Goal: Register for event/course

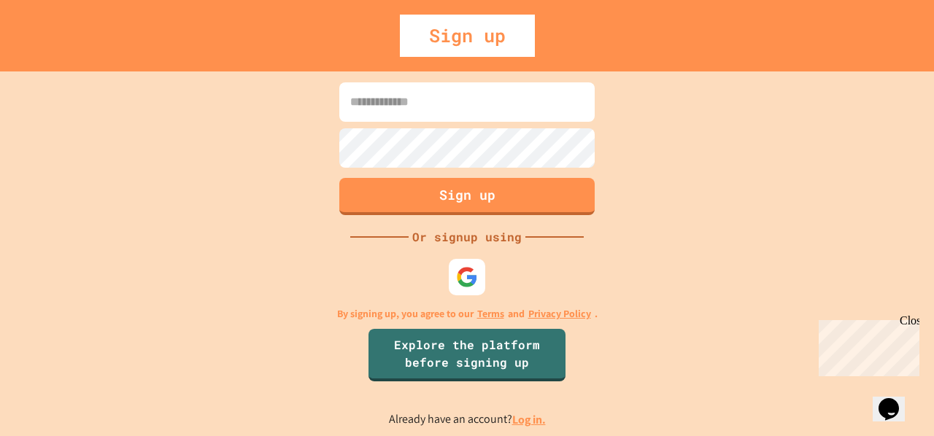
click at [387, 106] on input at bounding box center [466, 101] width 255 height 39
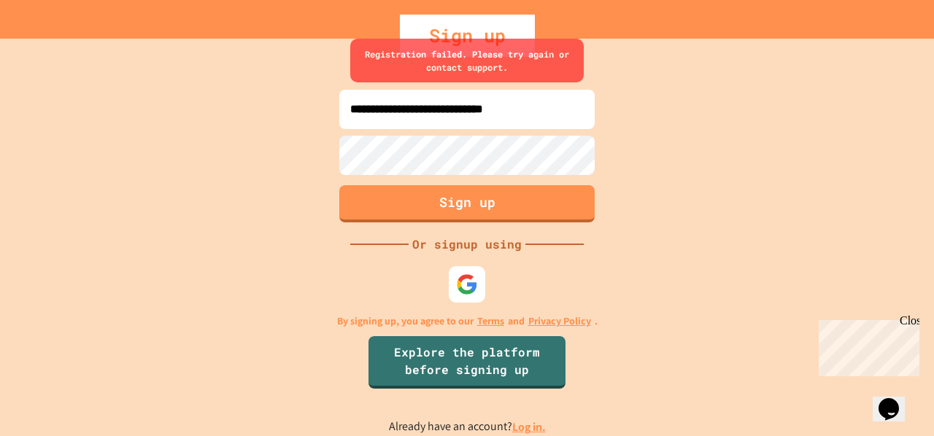
click at [573, 106] on input "**********" at bounding box center [466, 109] width 255 height 39
click at [440, 112] on input "**********" at bounding box center [466, 109] width 255 height 39
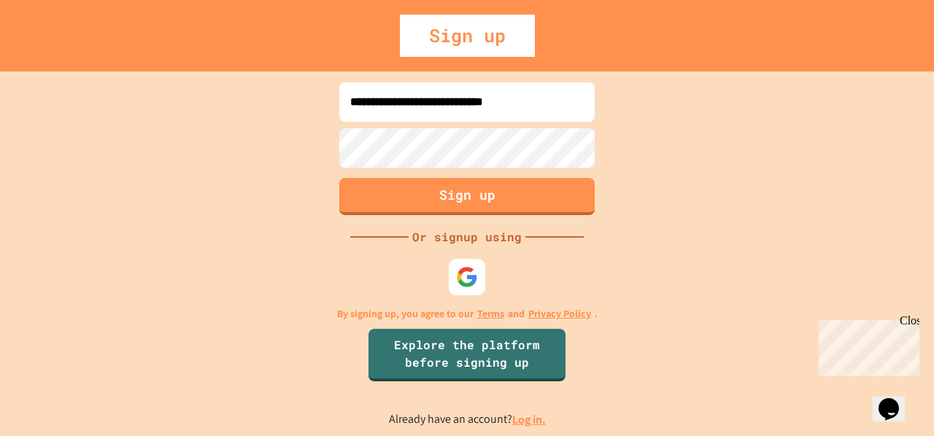
type input "**********"
click at [416, 110] on input at bounding box center [466, 101] width 255 height 39
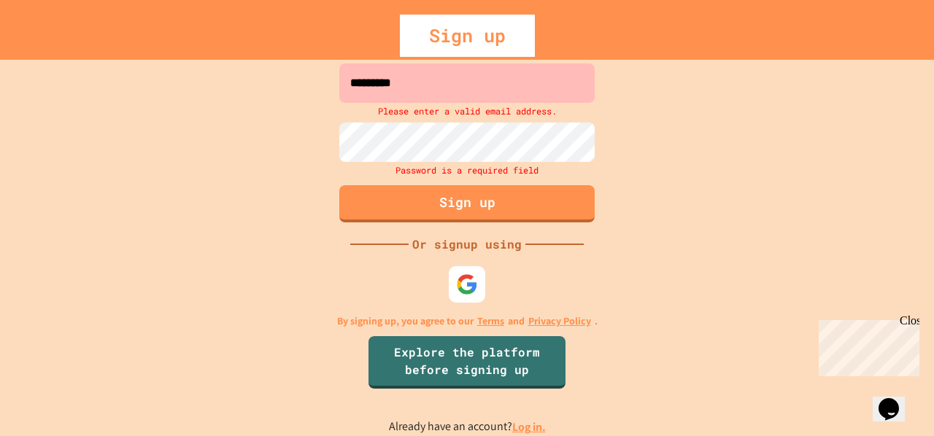
click at [441, 93] on input "*********" at bounding box center [466, 82] width 255 height 39
type input "*"
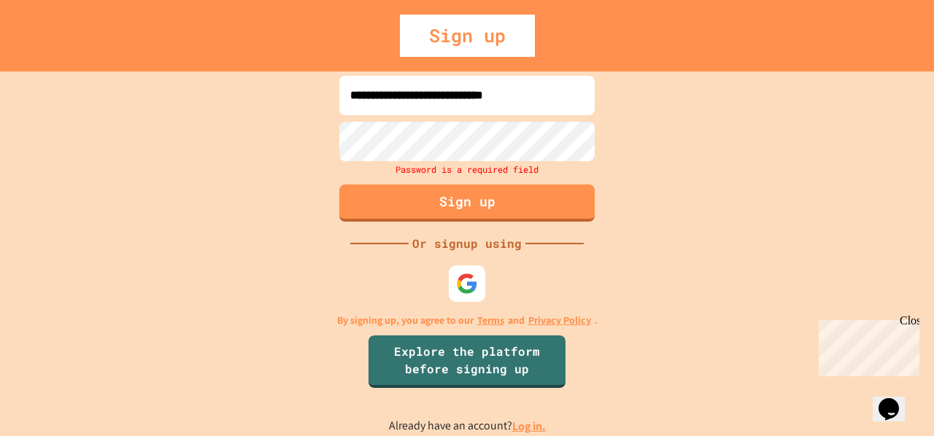
type input "**********"
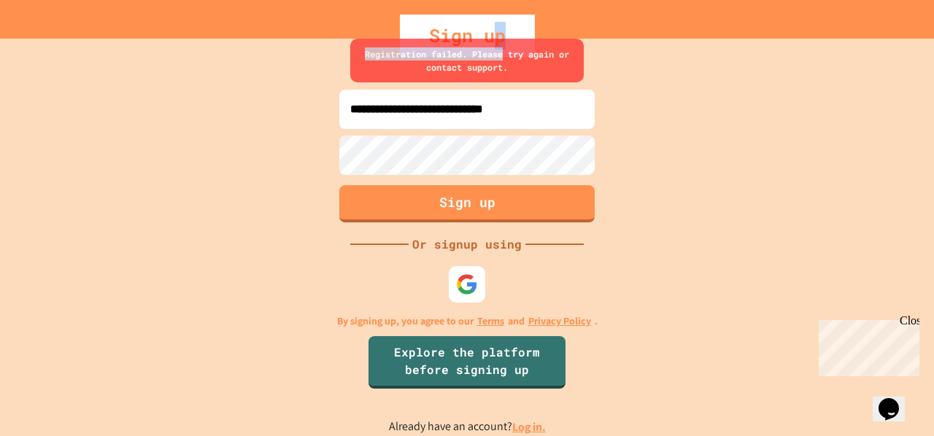
drag, startPoint x: 503, startPoint y: 53, endPoint x: 491, endPoint y: 20, distance: 34.4
click at [491, 20] on div "**********" at bounding box center [467, 218] width 934 height 436
click at [491, 20] on div "Sign up" at bounding box center [467, 36] width 135 height 42
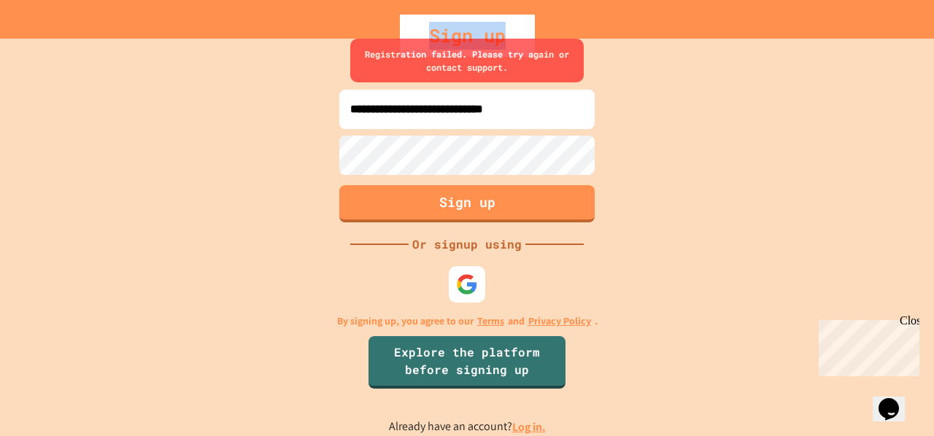
click at [416, 31] on div "Sign up" at bounding box center [467, 36] width 135 height 42
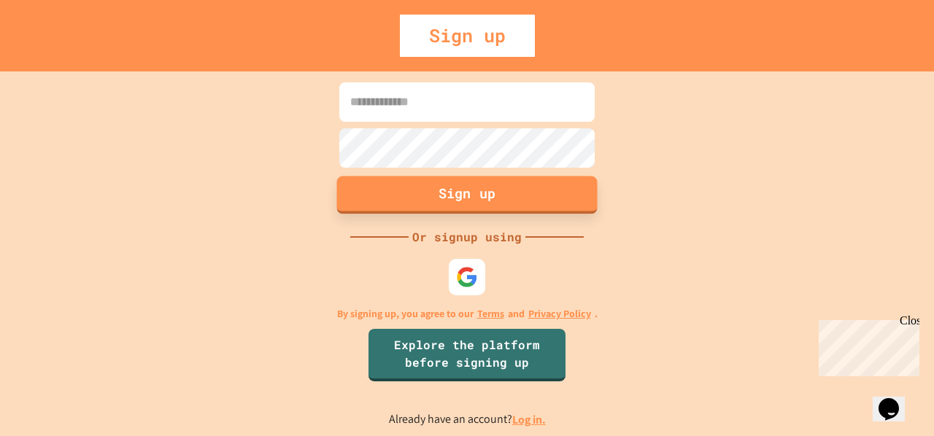
click at [490, 199] on button "Sign up" at bounding box center [467, 195] width 260 height 38
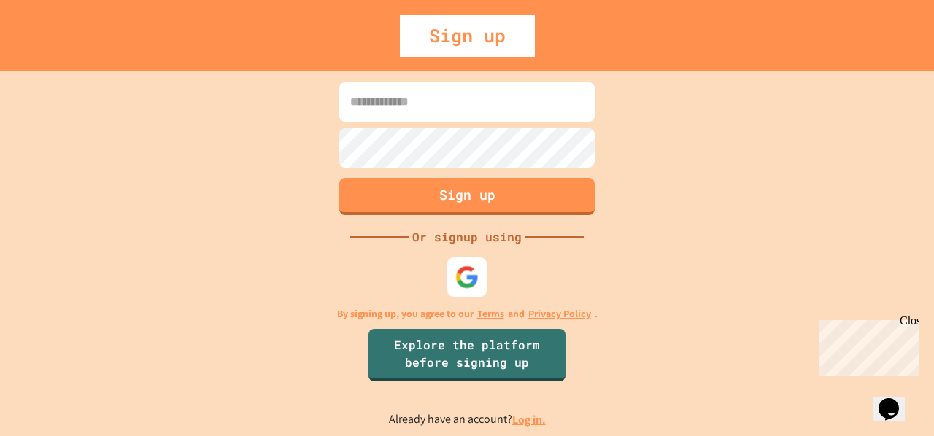
click at [468, 272] on img at bounding box center [467, 278] width 24 height 24
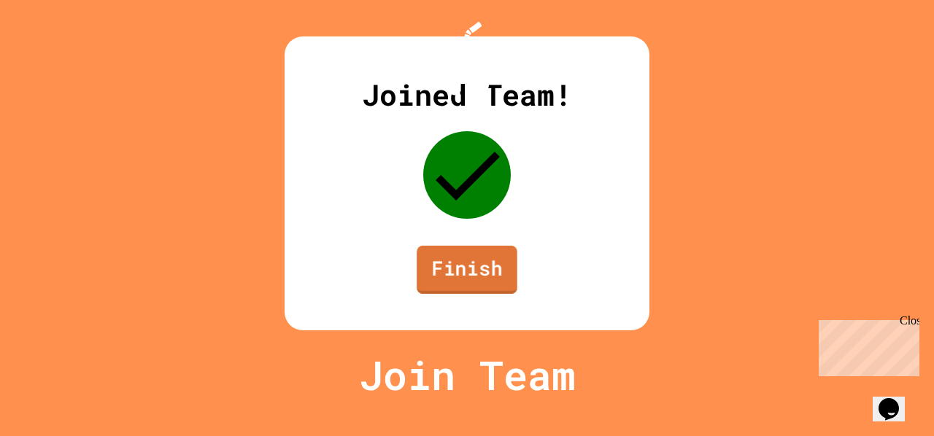
click at [484, 294] on link "Finish" at bounding box center [467, 270] width 101 height 48
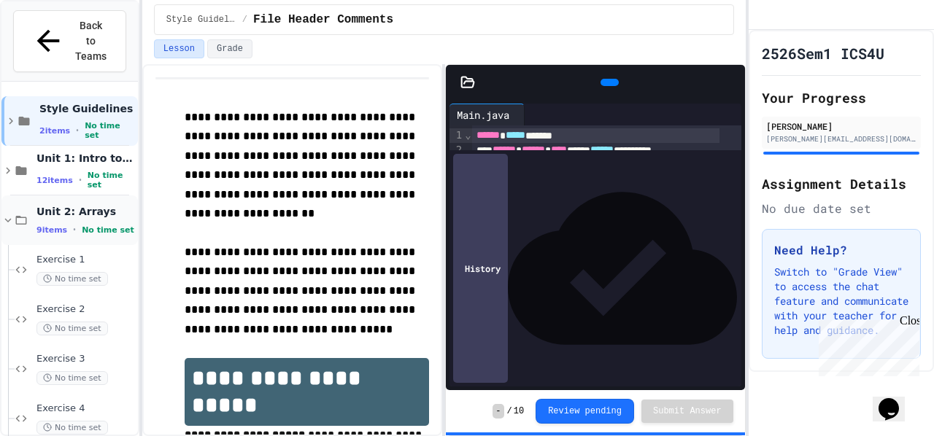
click at [60, 225] on span "9 items" at bounding box center [51, 229] width 31 height 9
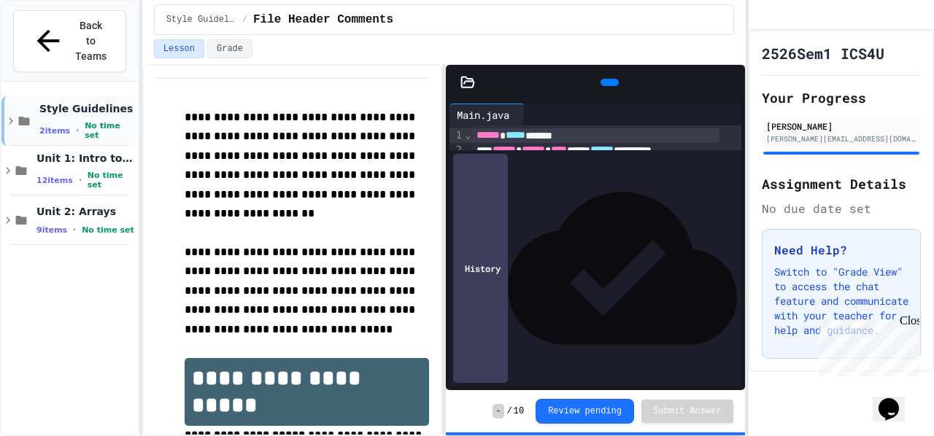
click at [73, 121] on div "2 items • No time set" at bounding box center [87, 130] width 96 height 19
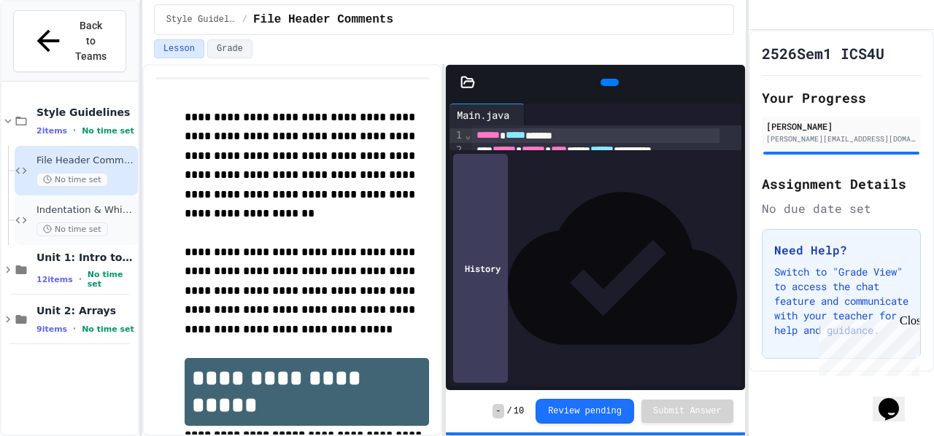
click at [89, 204] on span "Indentation & Whitespace" at bounding box center [85, 210] width 98 height 12
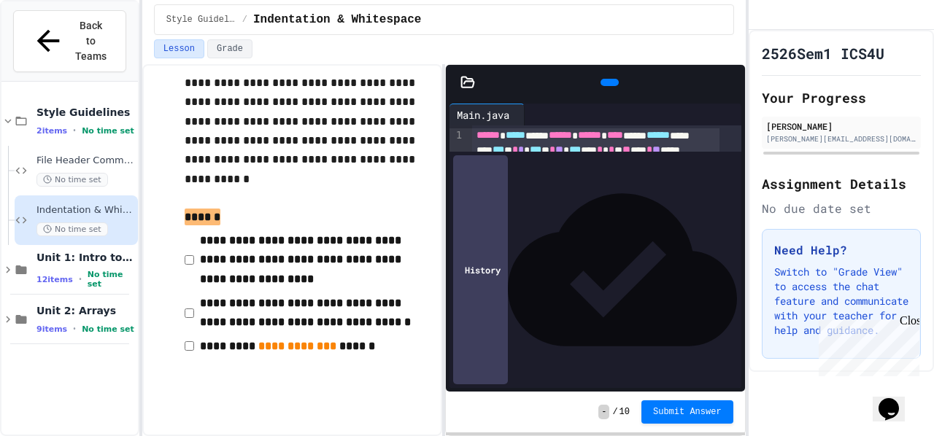
scroll to position [1015, 0]
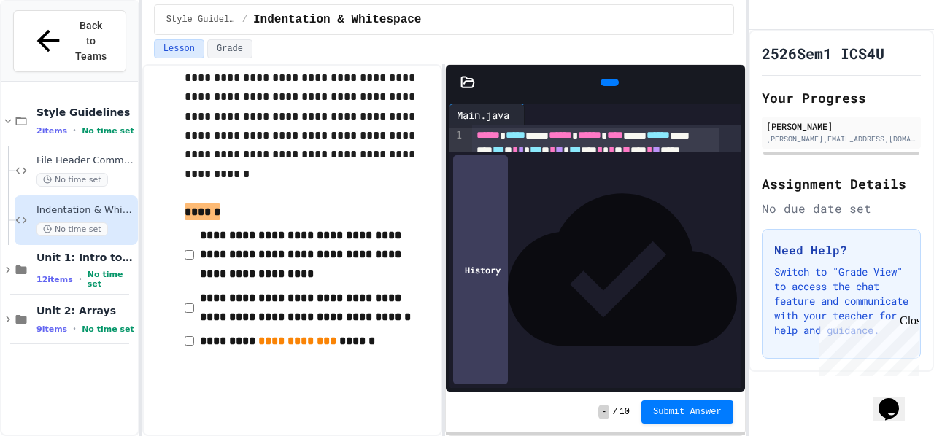
drag, startPoint x: 303, startPoint y: 201, endPoint x: 260, endPoint y: 193, distance: 43.7
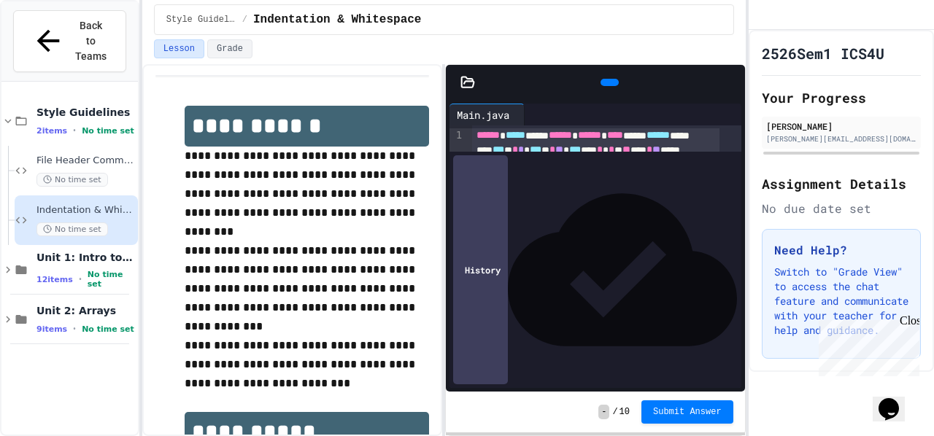
scroll to position [0, 0]
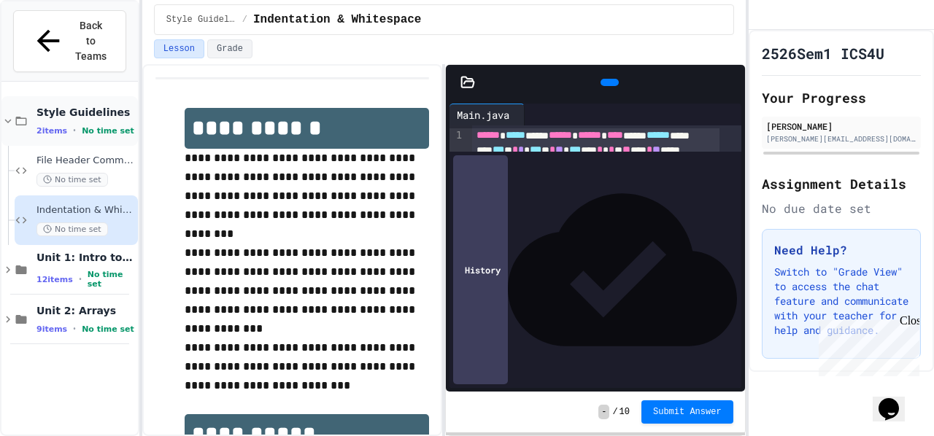
click at [69, 106] on span "Style Guidelines" at bounding box center [85, 112] width 98 height 13
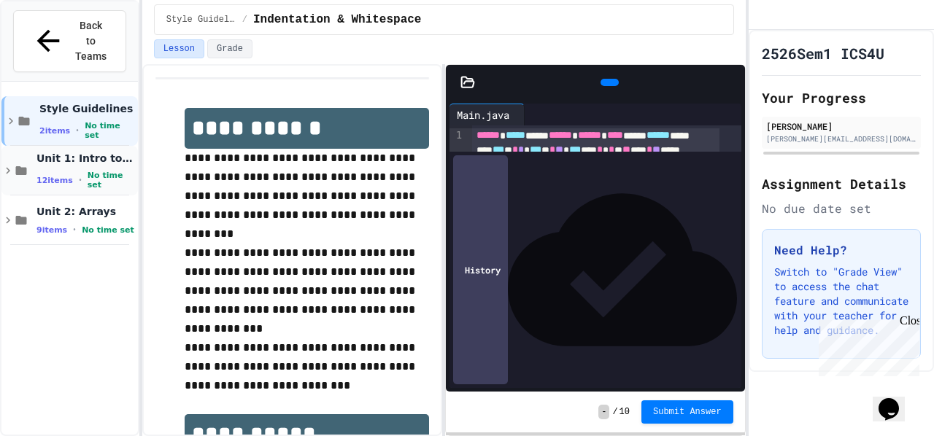
click at [64, 152] on span "Unit 1: Intro to Java" at bounding box center [85, 158] width 98 height 13
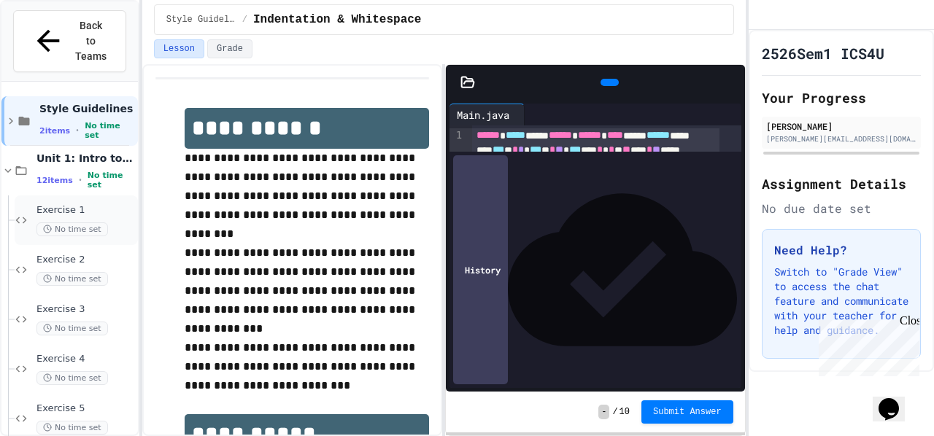
click at [66, 204] on span "Exercise 1" at bounding box center [85, 210] width 98 height 12
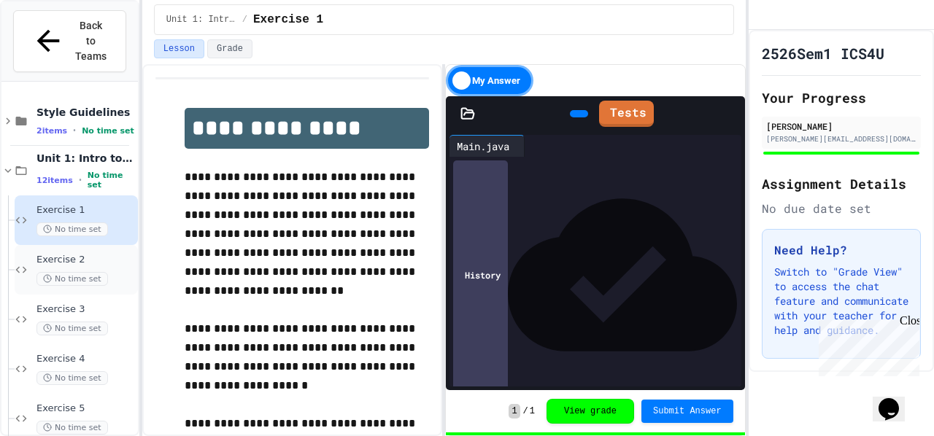
click at [74, 245] on div "Exercise 2 No time set" at bounding box center [76, 270] width 123 height 50
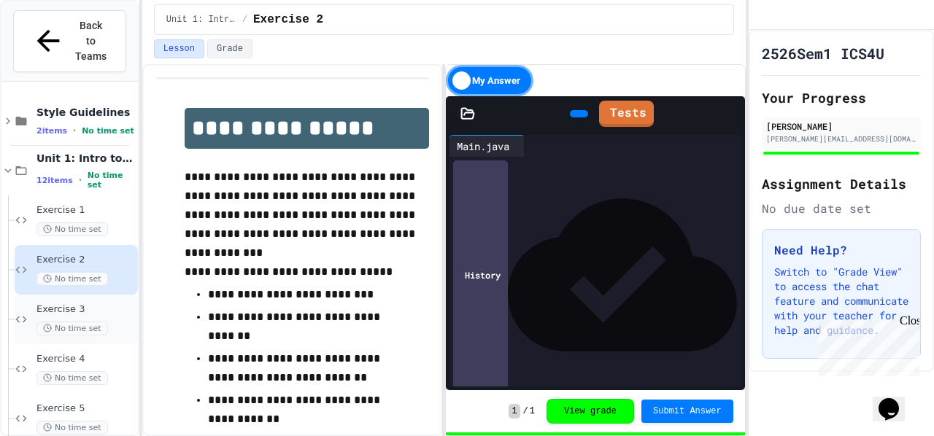
click at [84, 303] on span "Exercise 3" at bounding box center [85, 309] width 98 height 12
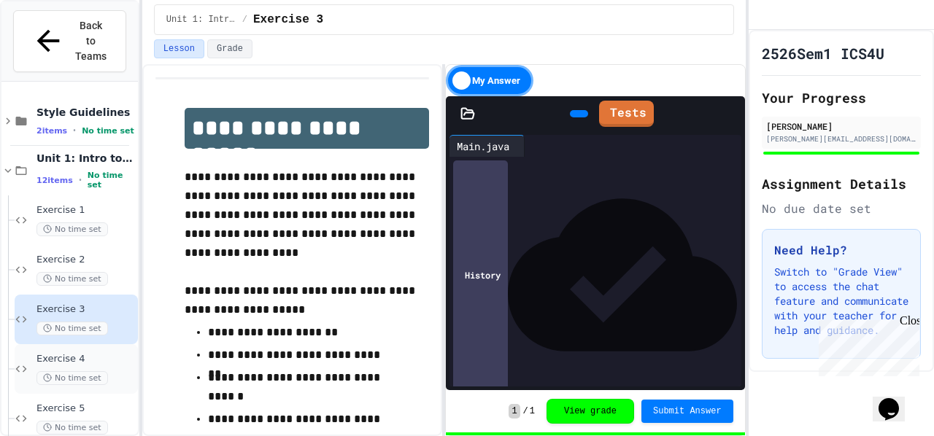
click at [63, 353] on div "Exercise 4 No time set" at bounding box center [85, 369] width 98 height 32
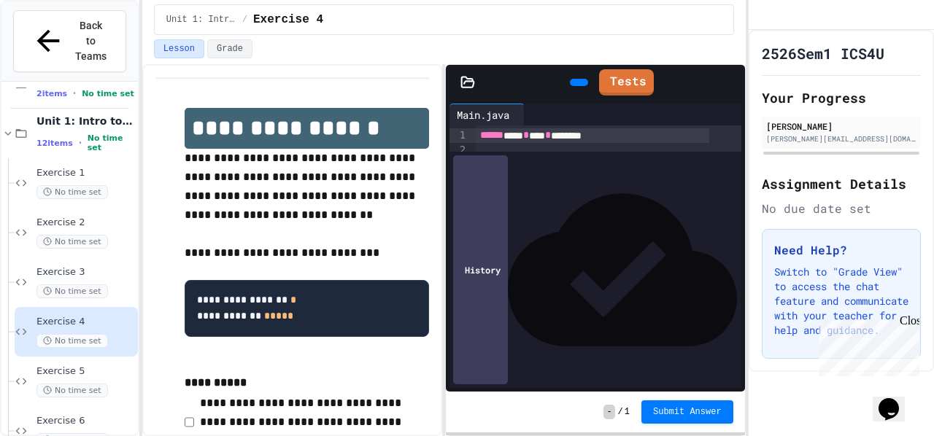
scroll to position [39, 0]
click at [63, 363] on span "Exercise 5" at bounding box center [85, 369] width 98 height 12
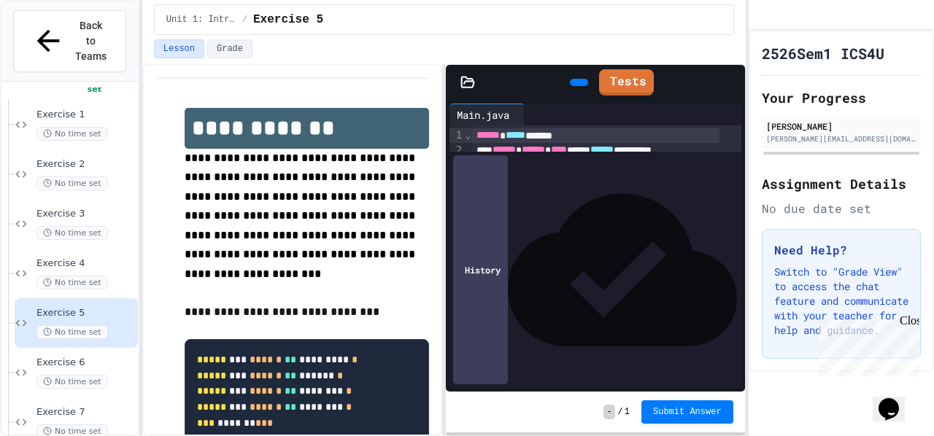
scroll to position [104, 0]
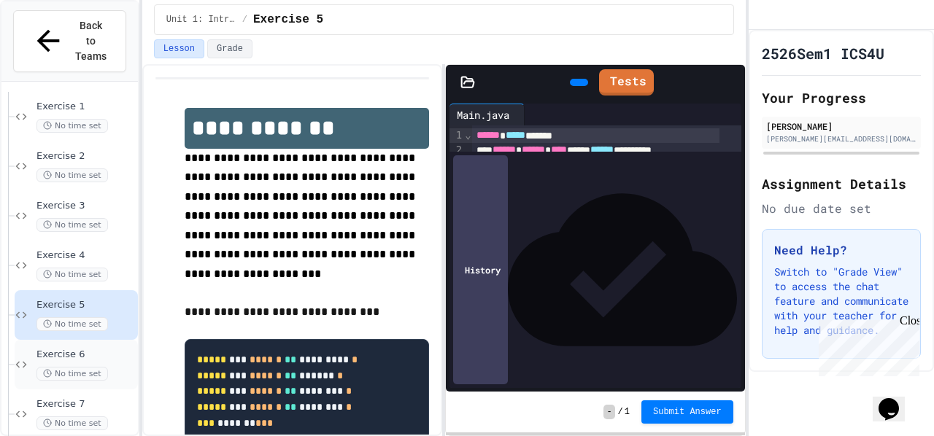
click at [64, 349] on span "Exercise 6" at bounding box center [85, 355] width 98 height 12
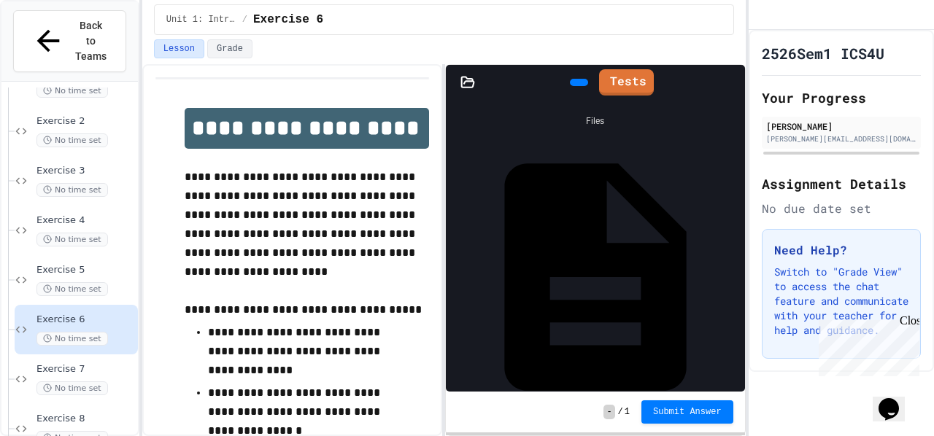
scroll to position [142, 0]
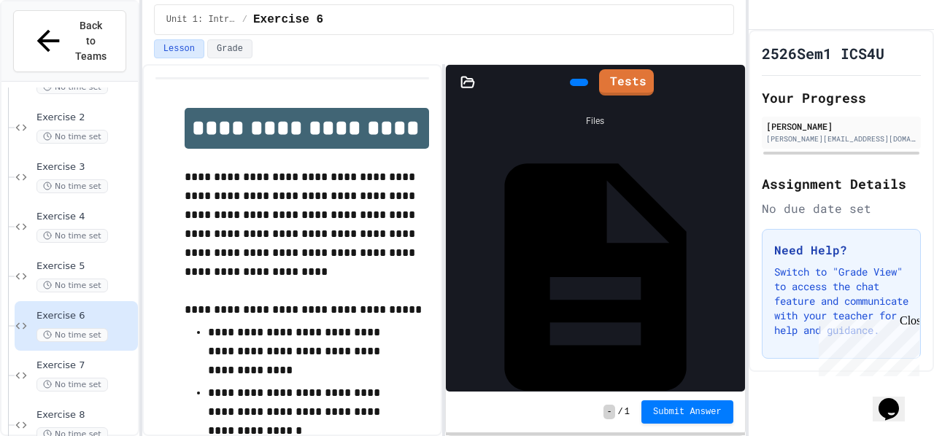
click at [64, 351] on div "Exercise 7 No time set" at bounding box center [76, 376] width 123 height 50
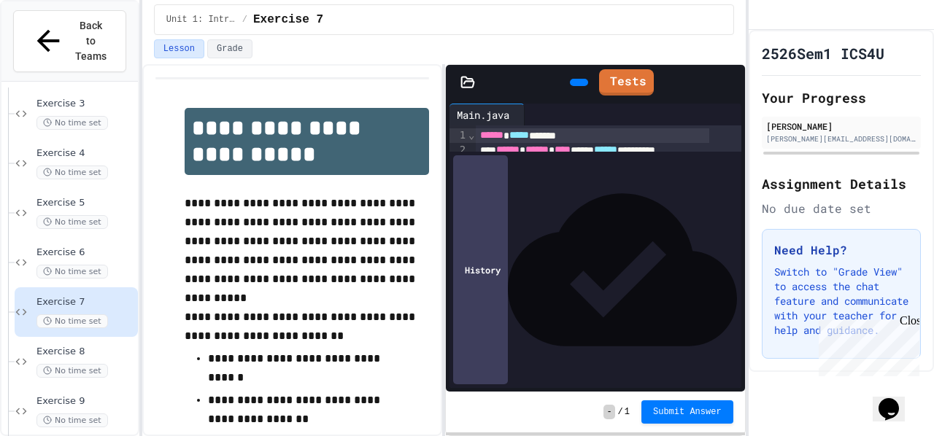
scroll to position [231, 0]
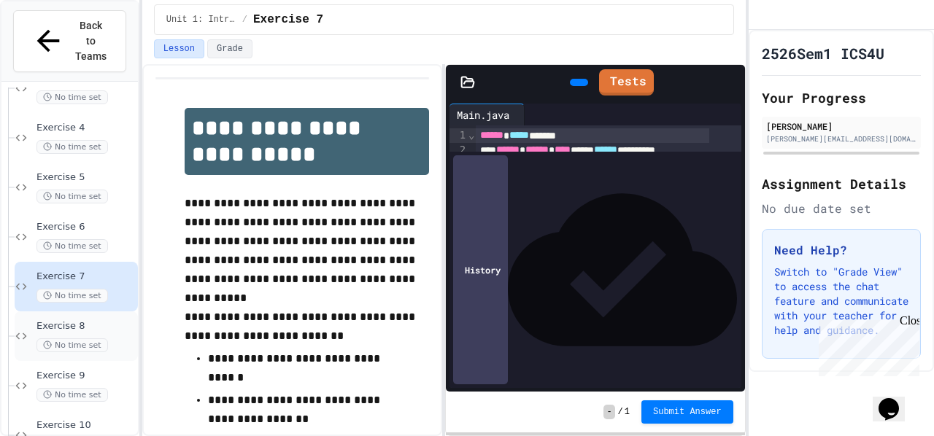
click at [68, 320] on div "Exercise 8 No time set" at bounding box center [85, 336] width 98 height 32
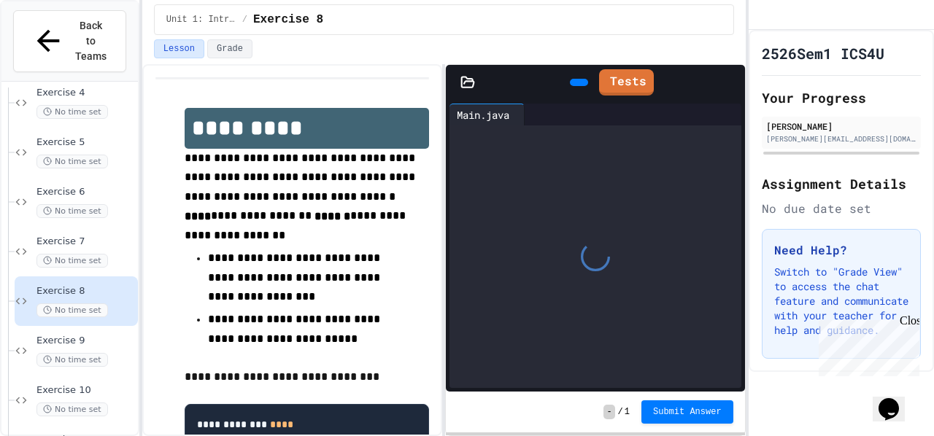
scroll to position [282, 0]
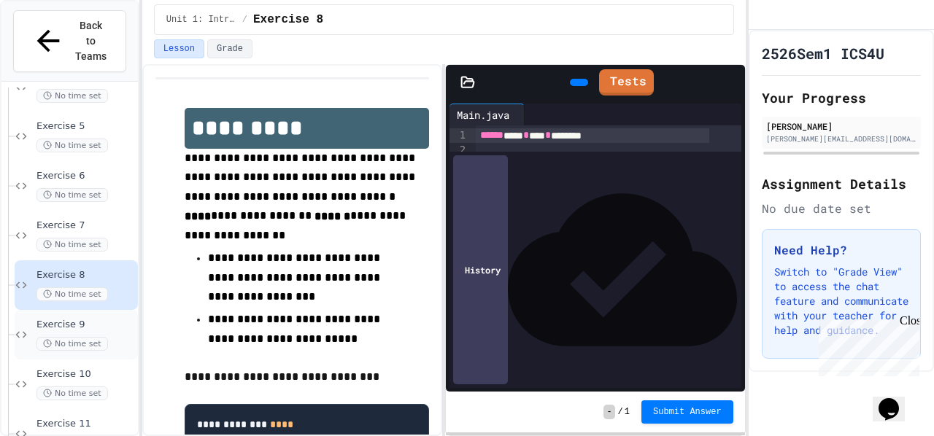
click at [69, 319] on span "Exercise 9" at bounding box center [85, 325] width 98 height 12
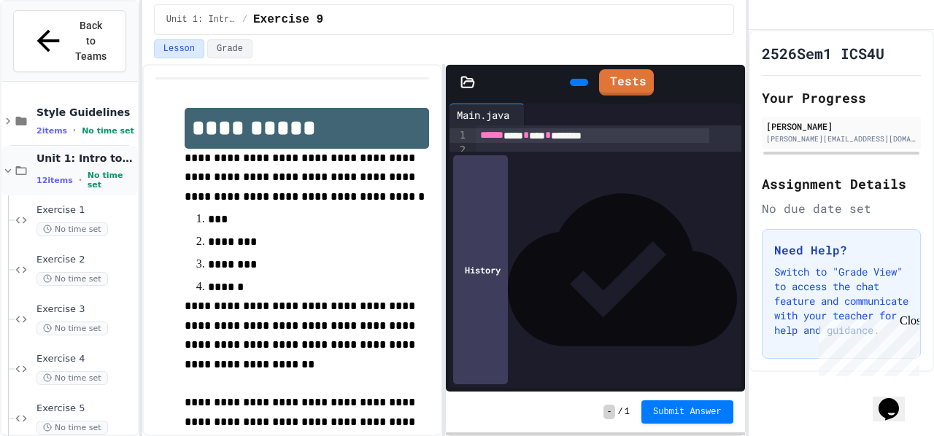
click at [57, 152] on span "Unit 1: Intro to Java" at bounding box center [85, 158] width 98 height 13
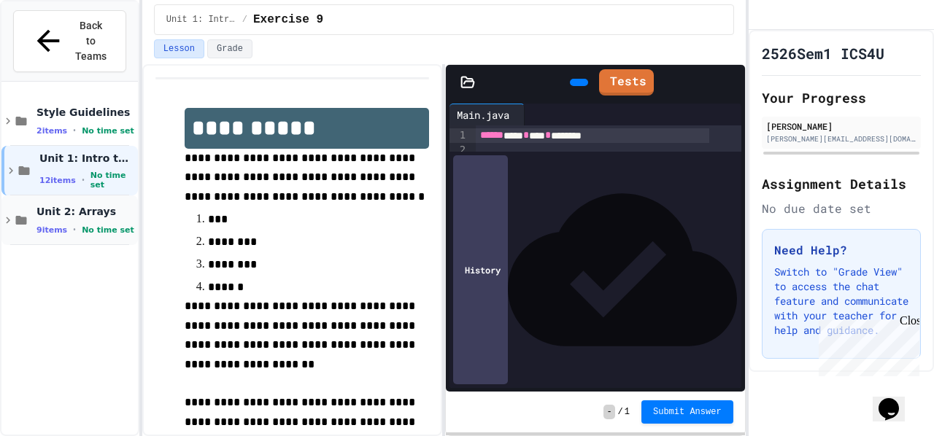
click at [71, 205] on span "Unit 2: Arrays" at bounding box center [85, 211] width 98 height 13
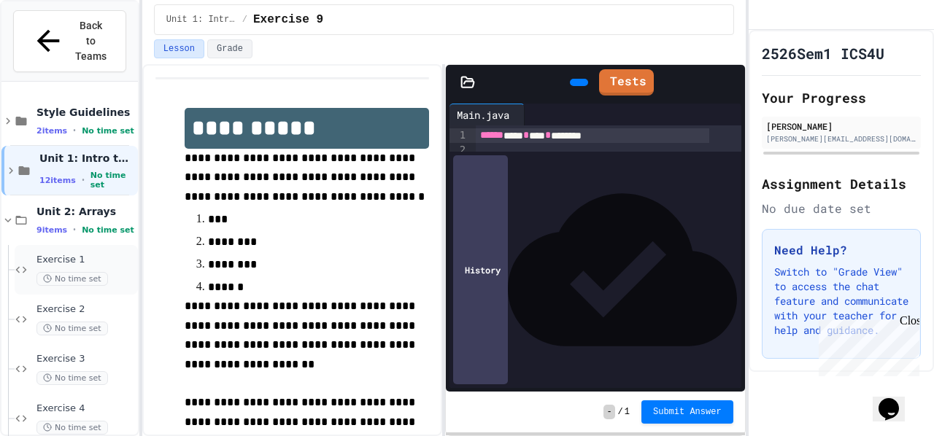
click at [63, 254] on span "Exercise 1" at bounding box center [85, 260] width 98 height 12
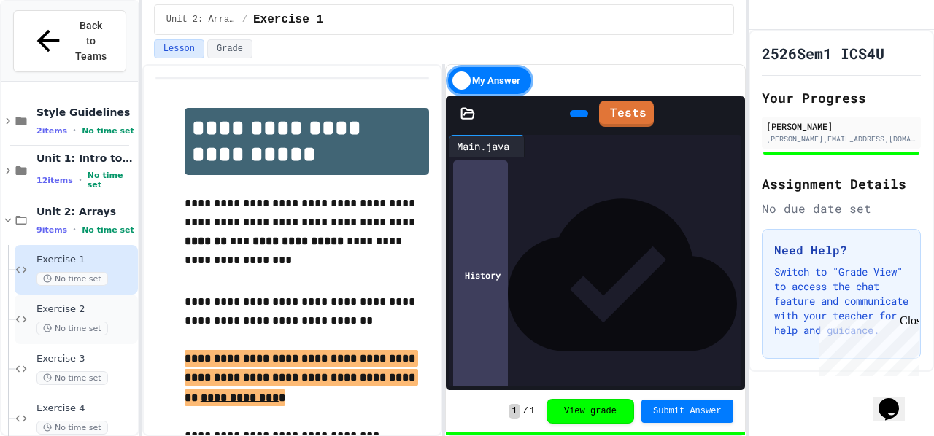
click at [56, 303] on span "Exercise 2" at bounding box center [85, 309] width 98 height 12
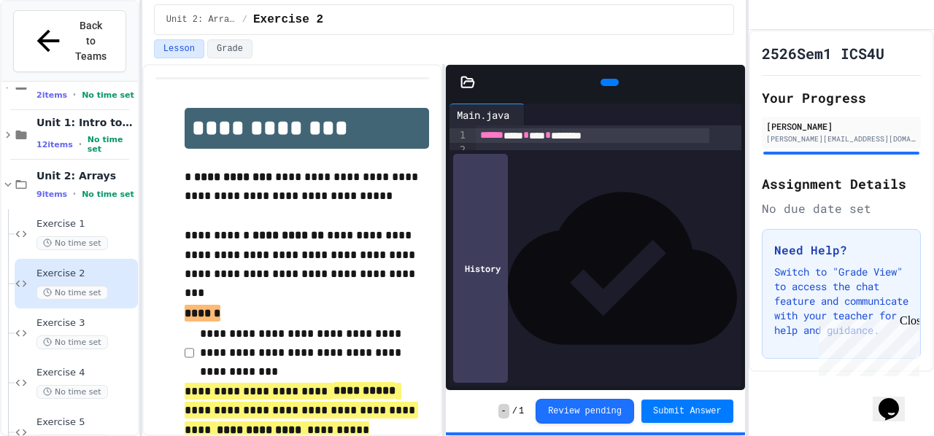
scroll to position [36, 0]
click at [53, 308] on div "Exercise 3 No time set" at bounding box center [76, 333] width 123 height 50
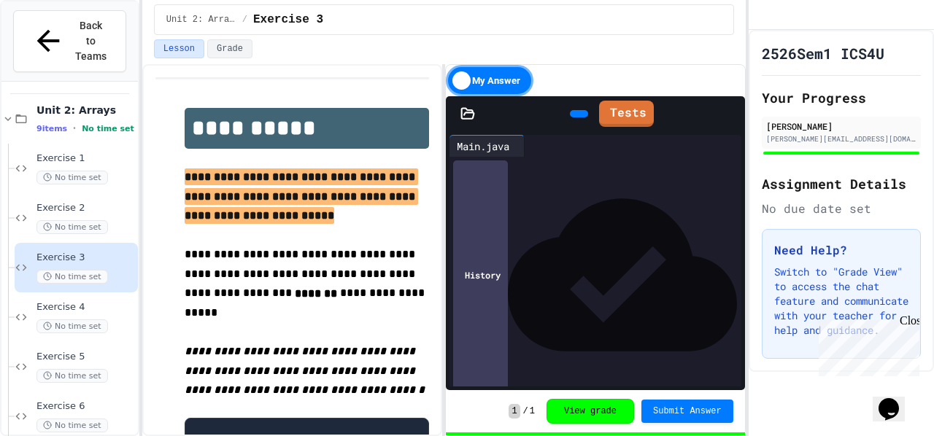
scroll to position [101, 0]
click at [55, 302] on span "Exercise 4" at bounding box center [85, 308] width 98 height 12
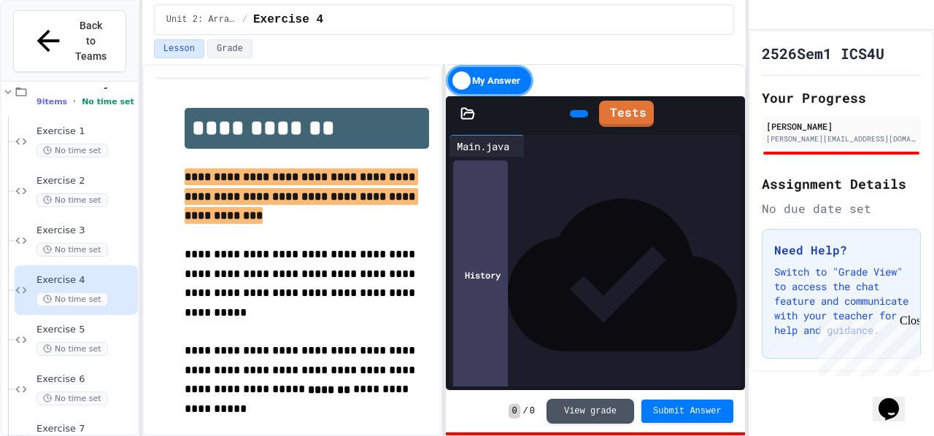
scroll to position [132, 0]
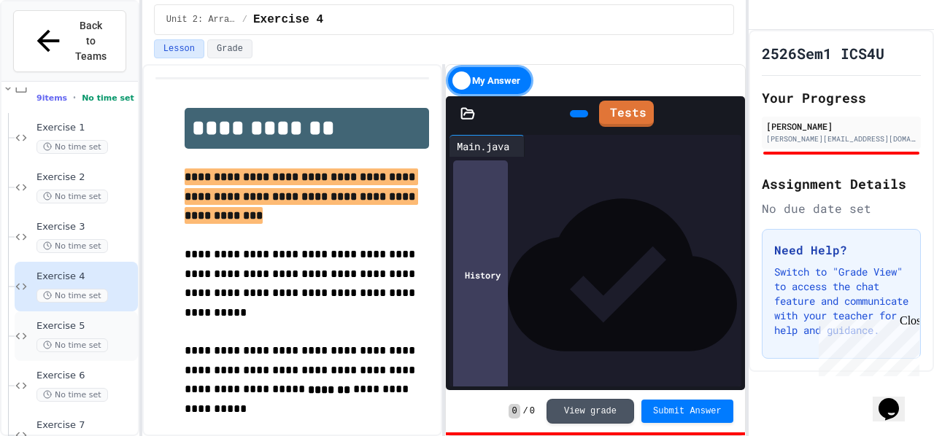
click at [61, 320] on span "Exercise 5" at bounding box center [85, 326] width 98 height 12
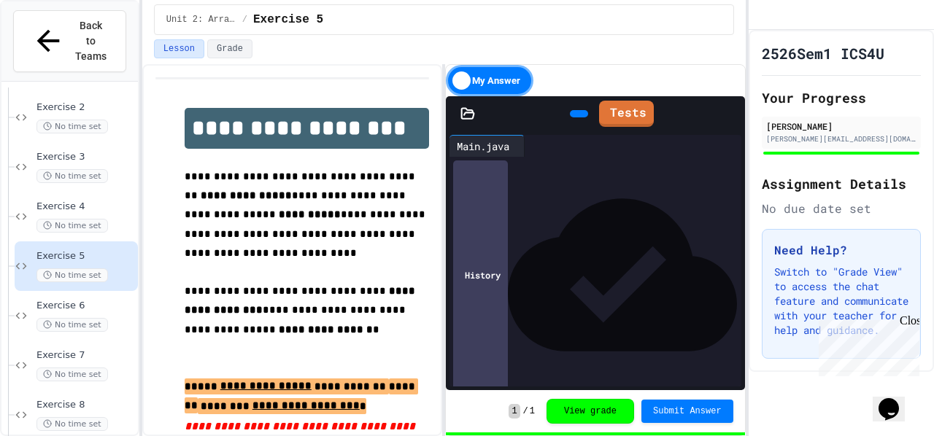
scroll to position [202, 0]
click at [63, 300] on span "Exercise 6" at bounding box center [85, 306] width 98 height 12
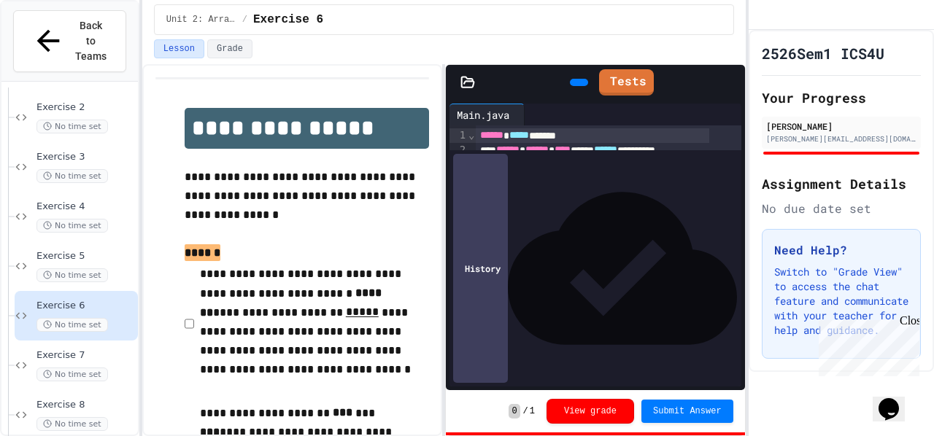
scroll to position [239, 0]
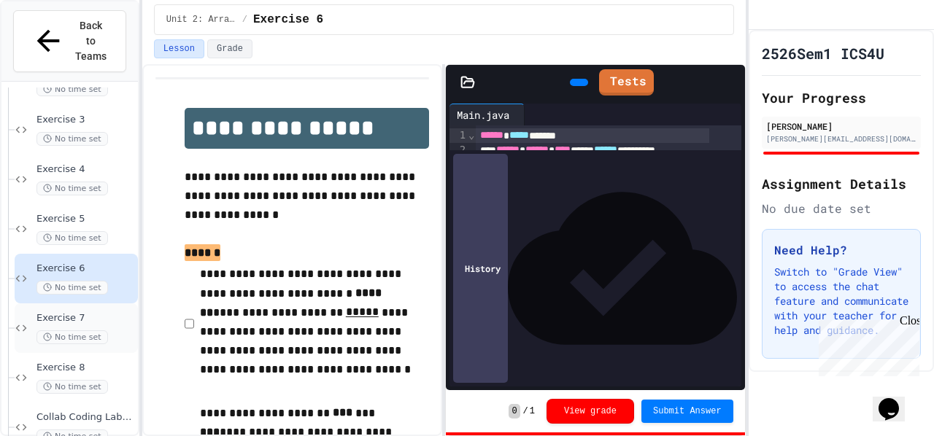
click at [65, 303] on div "Exercise 7 No time set" at bounding box center [76, 328] width 123 height 50
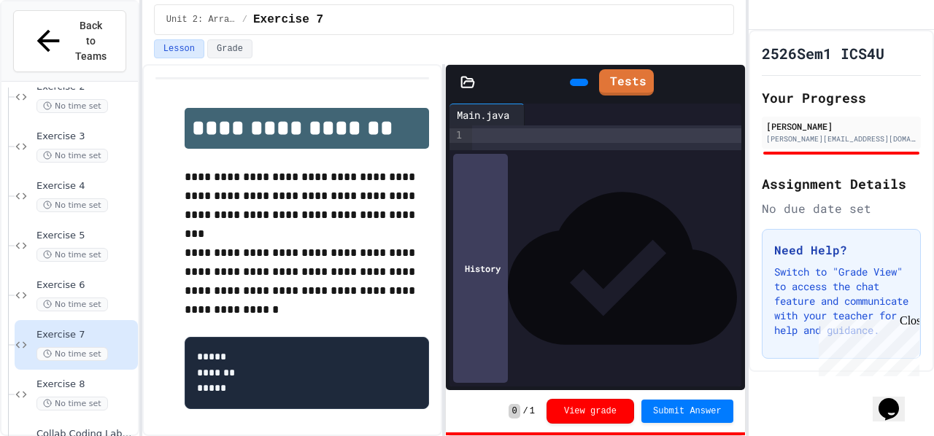
scroll to position [239, 0]
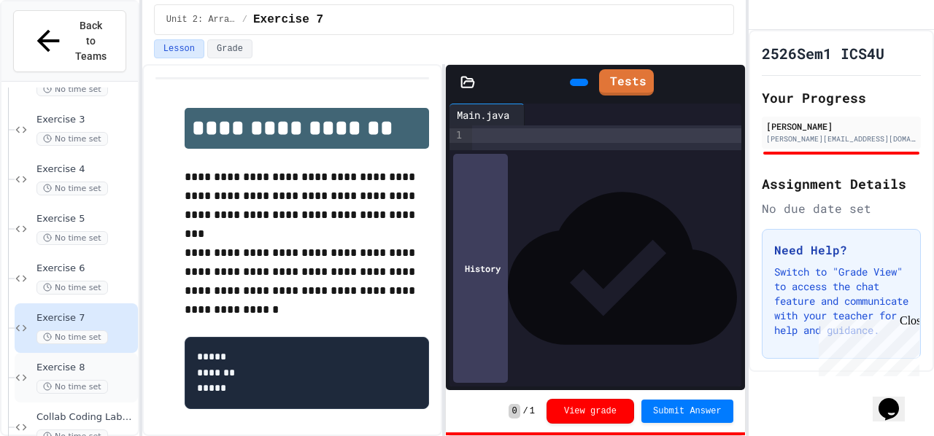
click at [58, 362] on span "Exercise 8" at bounding box center [85, 368] width 98 height 12
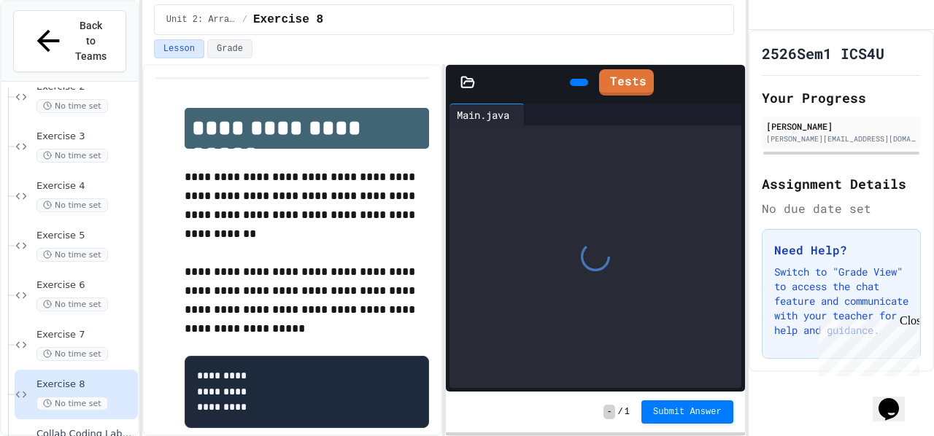
scroll to position [239, 0]
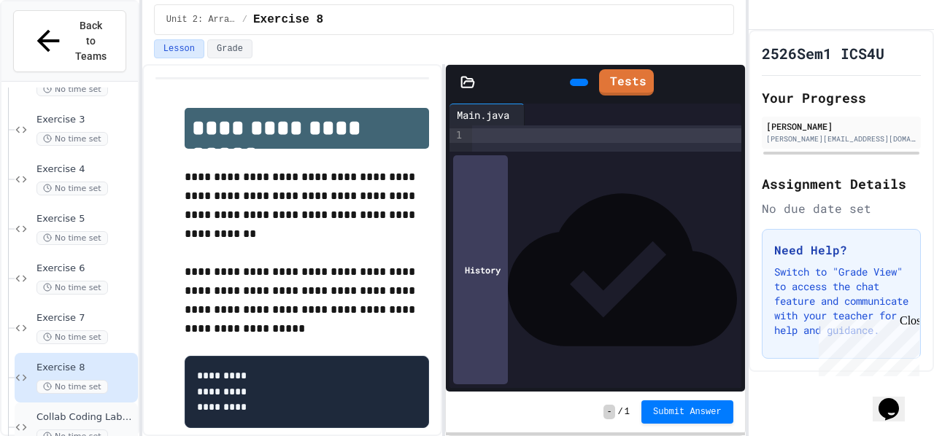
click at [50, 411] on span "Collab Coding Lab: Magic Squares" at bounding box center [85, 417] width 98 height 12
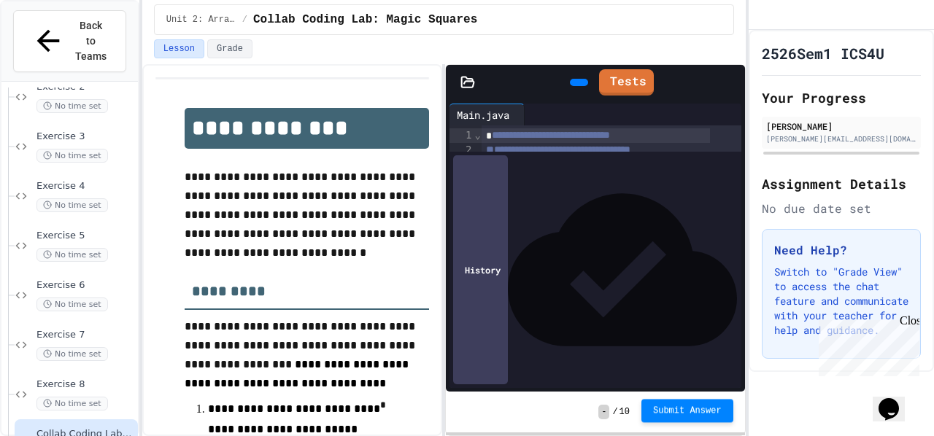
click at [669, 418] on button "Submit Answer" at bounding box center [687, 410] width 92 height 23
